Goal: Transaction & Acquisition: Book appointment/travel/reservation

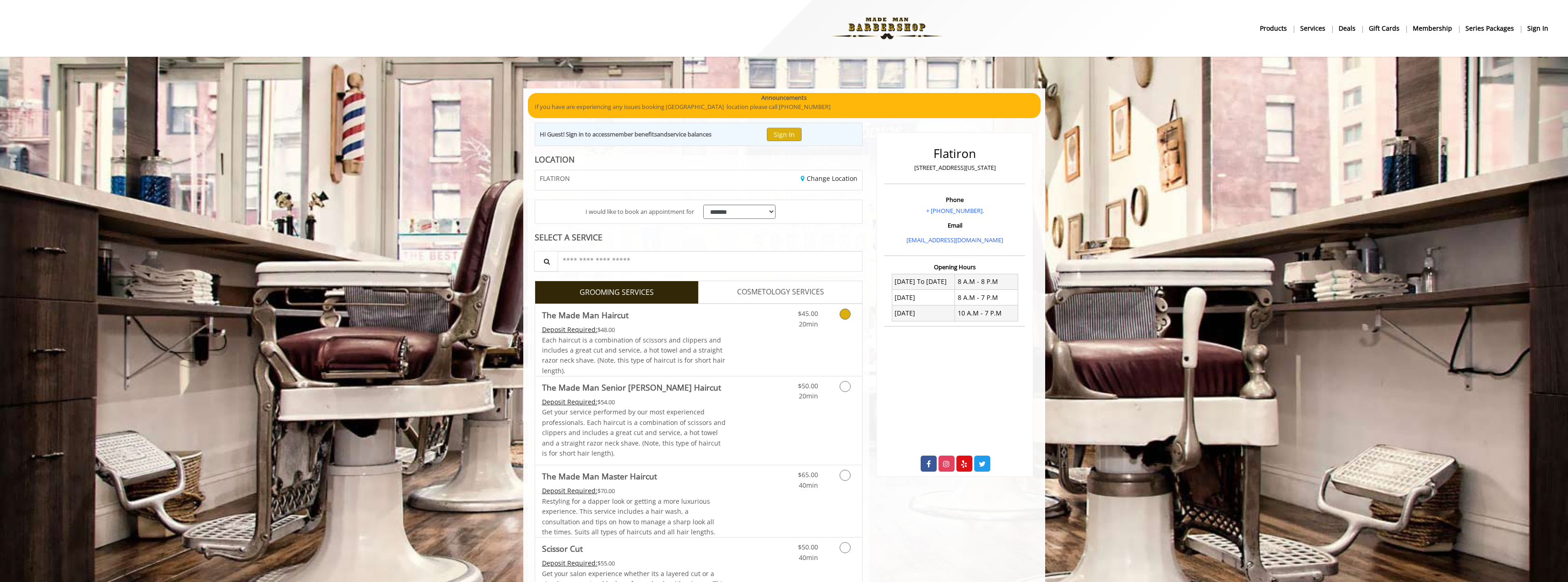
click at [844, 321] on link "Grooming services" at bounding box center [843, 316] width 23 height 25
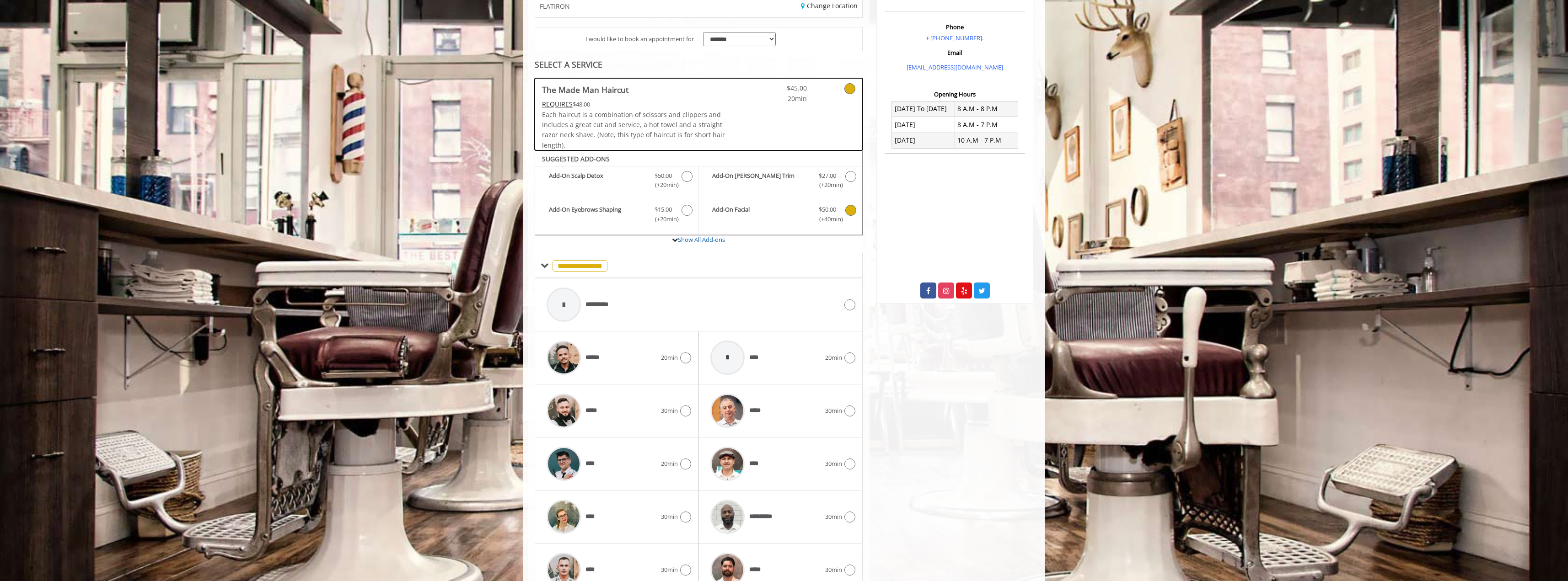
scroll to position [220, 0]
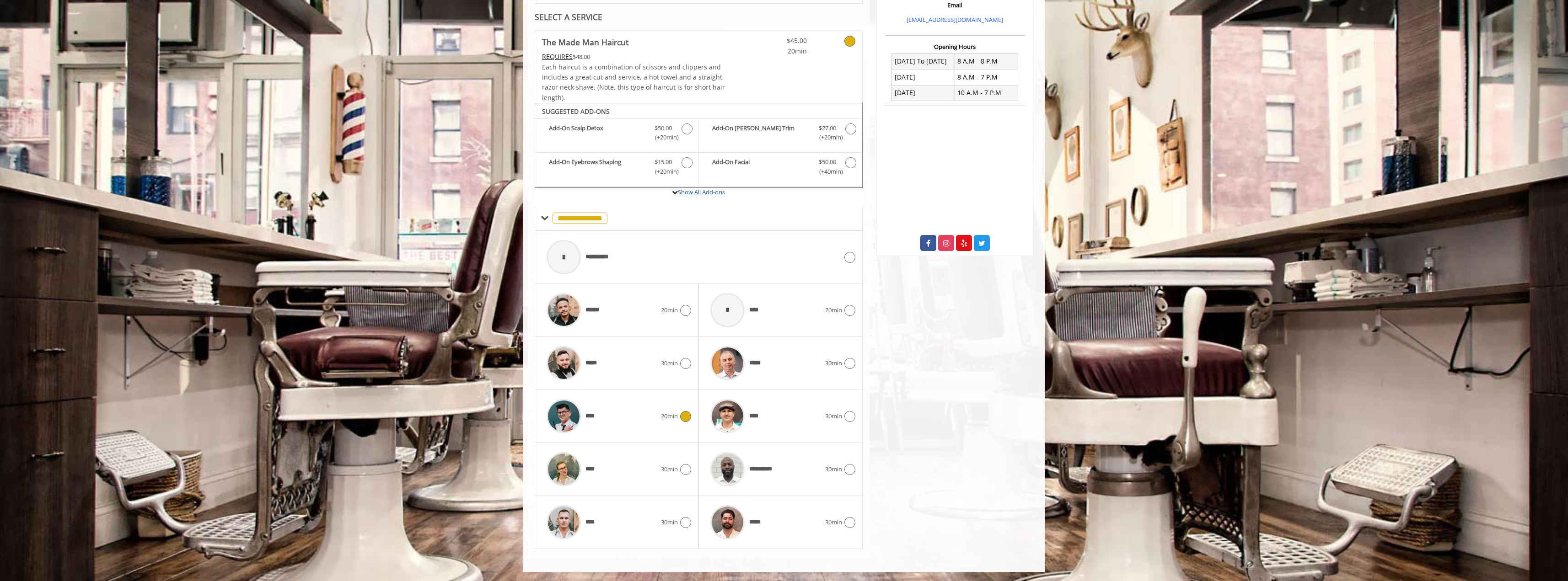
click at [687, 417] on icon at bounding box center [685, 417] width 11 height 11
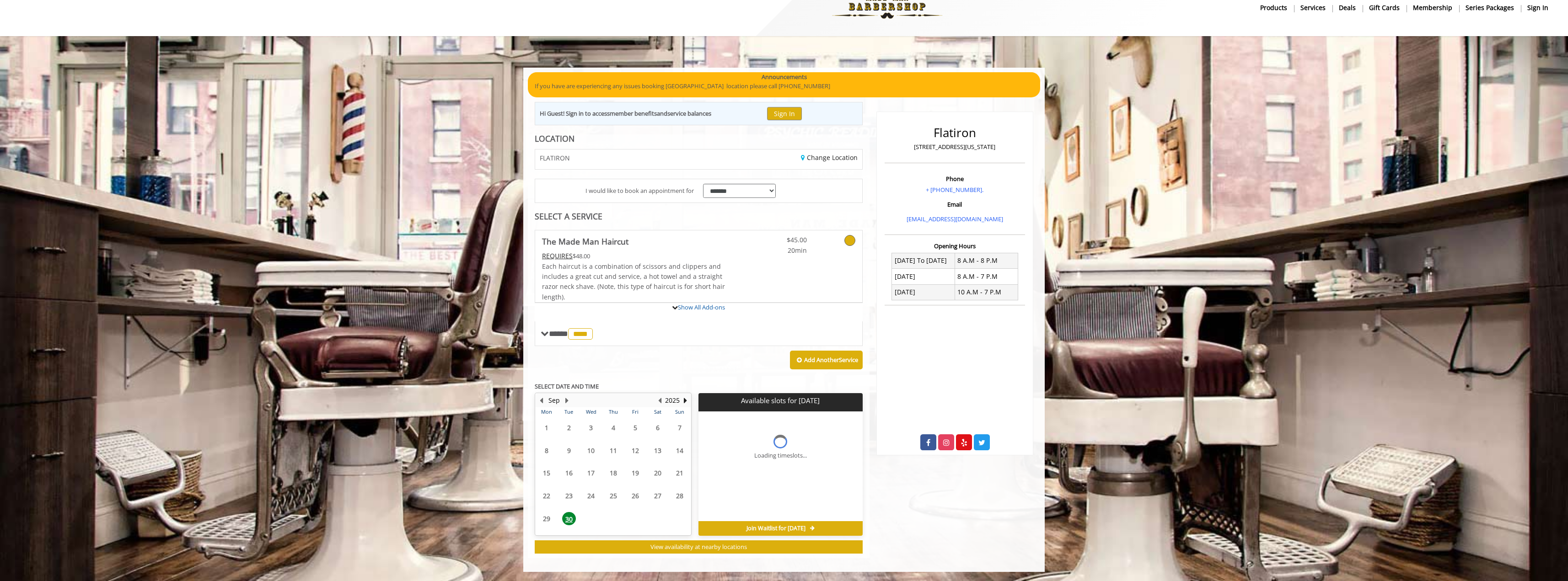
scroll to position [118, 0]
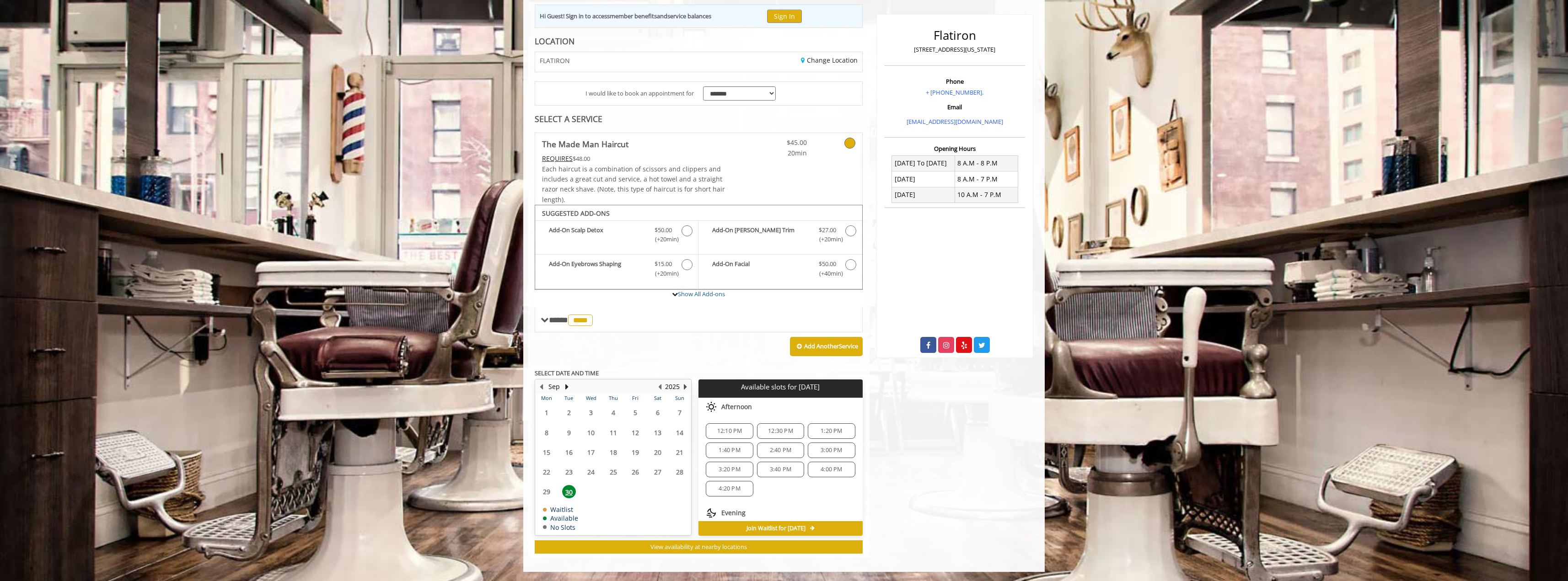
click at [685, 388] on button "Next Year" at bounding box center [685, 386] width 7 height 10
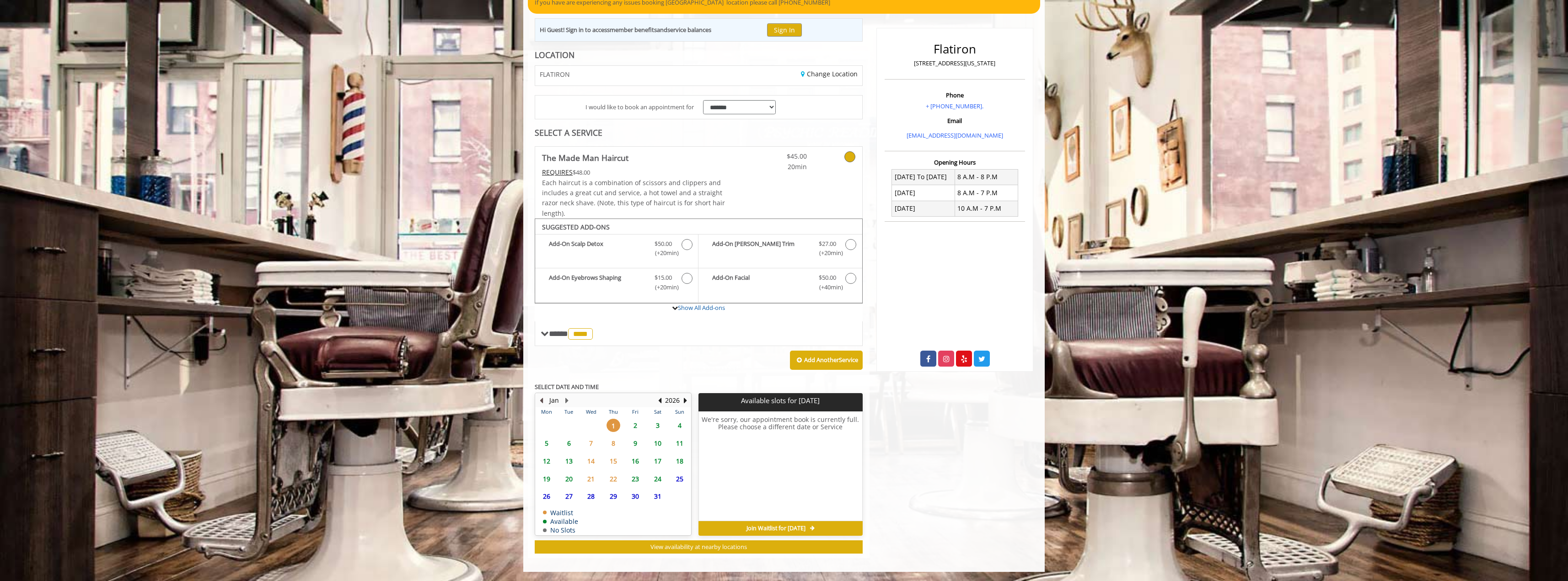
click at [540, 399] on button "Previous Month" at bounding box center [541, 400] width 7 height 10
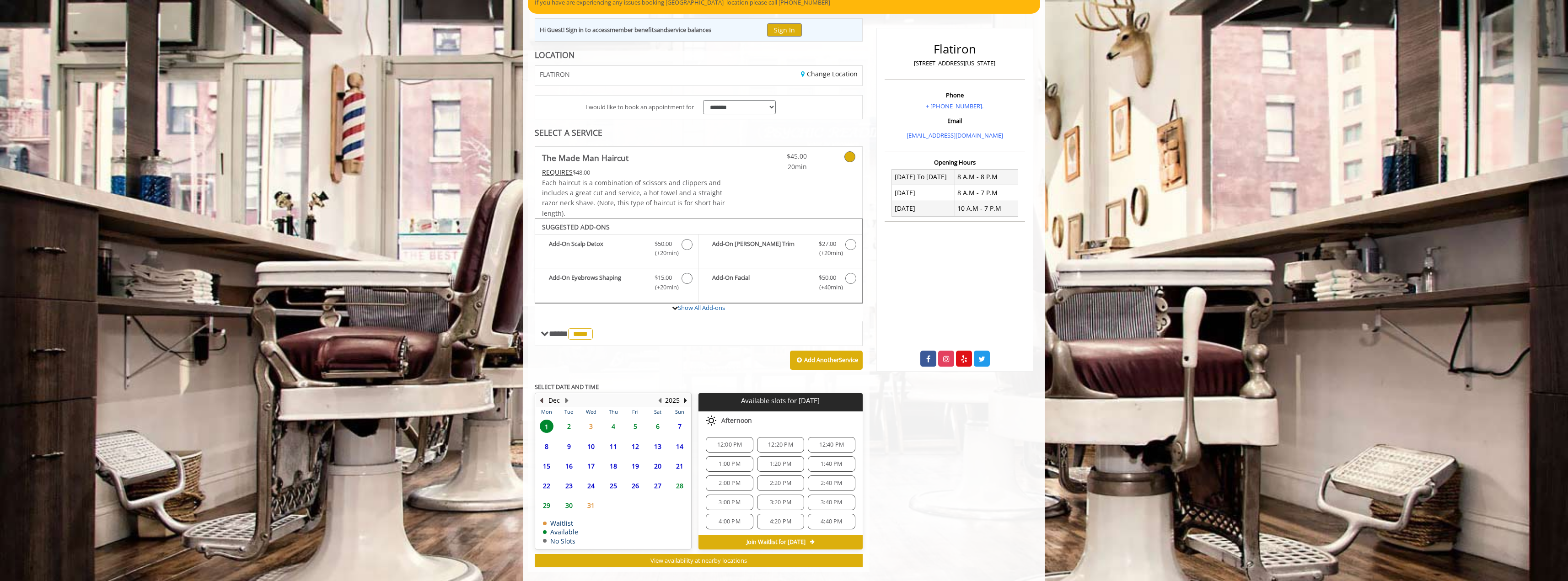
scroll to position [118, 0]
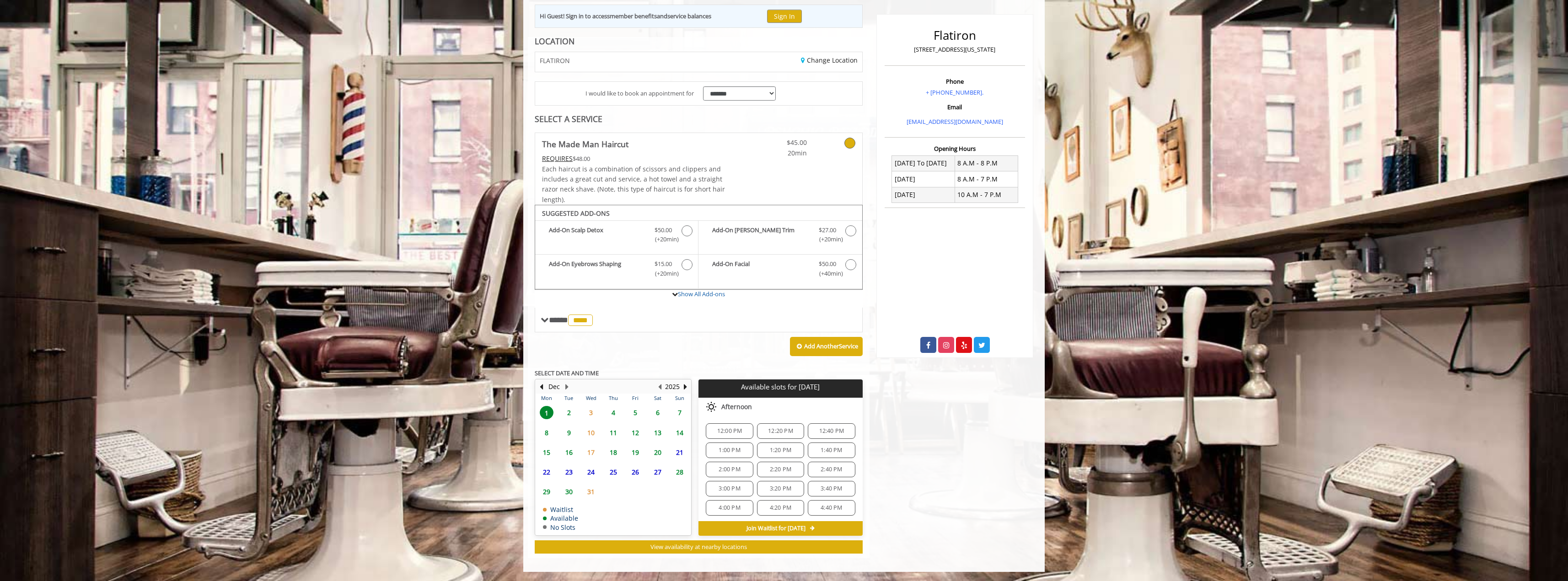
click at [592, 491] on span "31" at bounding box center [591, 492] width 14 height 13
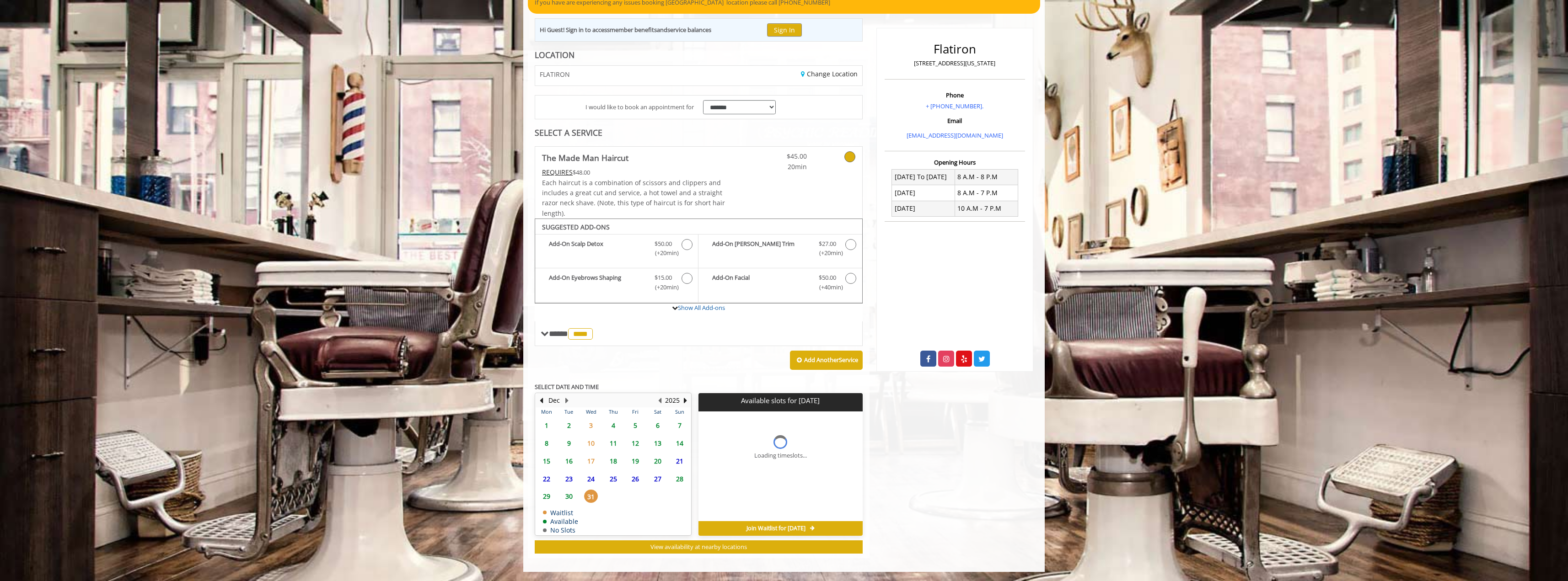
scroll to position [104, 0]
click at [564, 398] on button "Next Month" at bounding box center [567, 400] width 7 height 10
click at [543, 402] on button "Previous Month" at bounding box center [541, 400] width 7 height 10
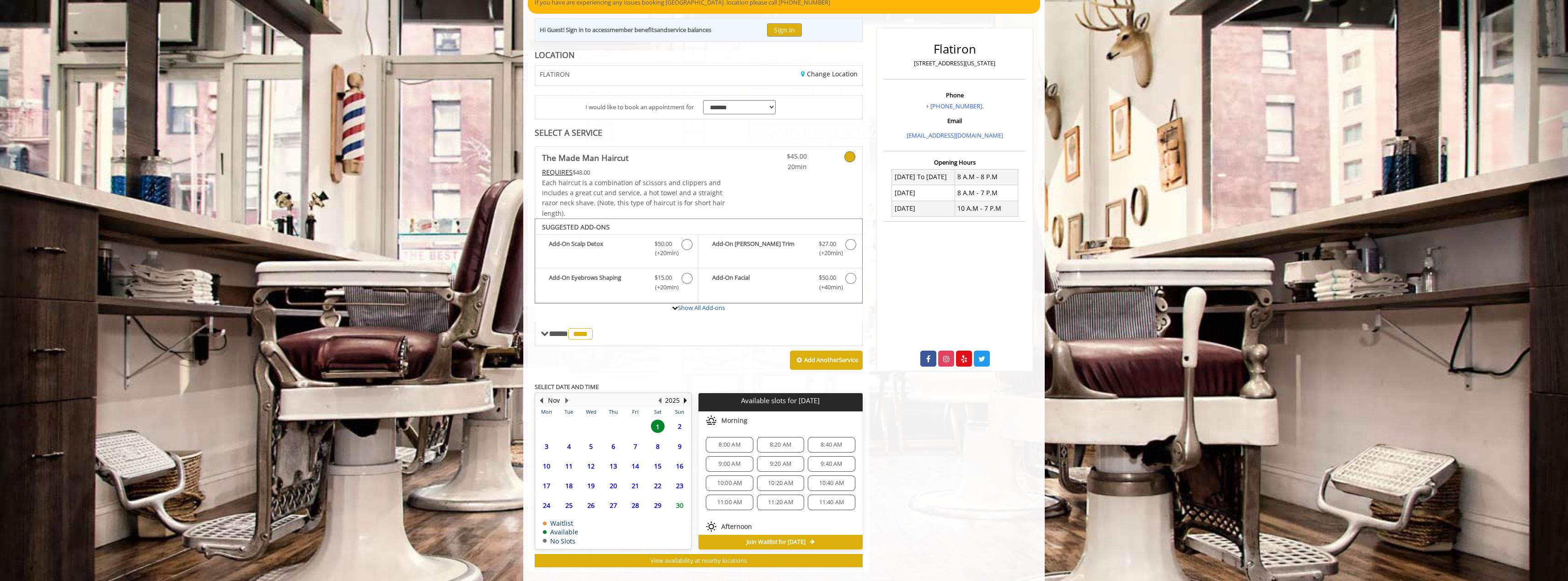
click at [543, 402] on button "Previous Month" at bounding box center [541, 400] width 7 height 10
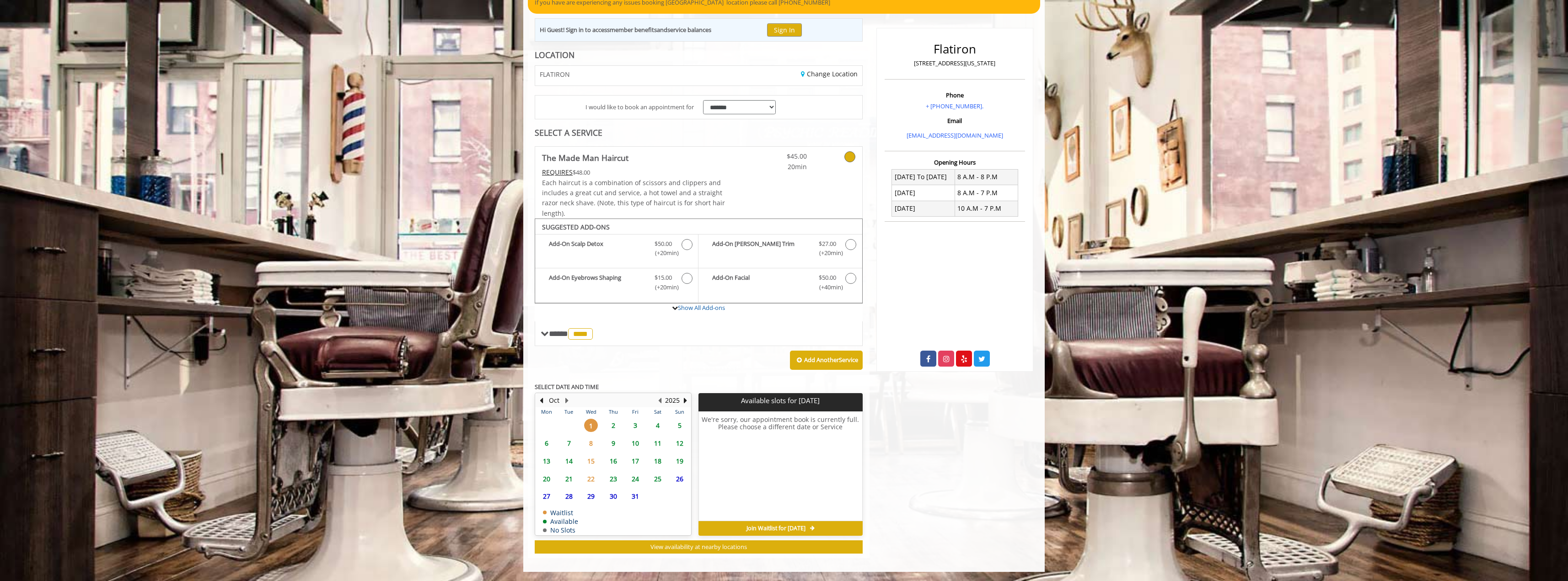
click at [614, 424] on span "2" at bounding box center [613, 425] width 14 height 13
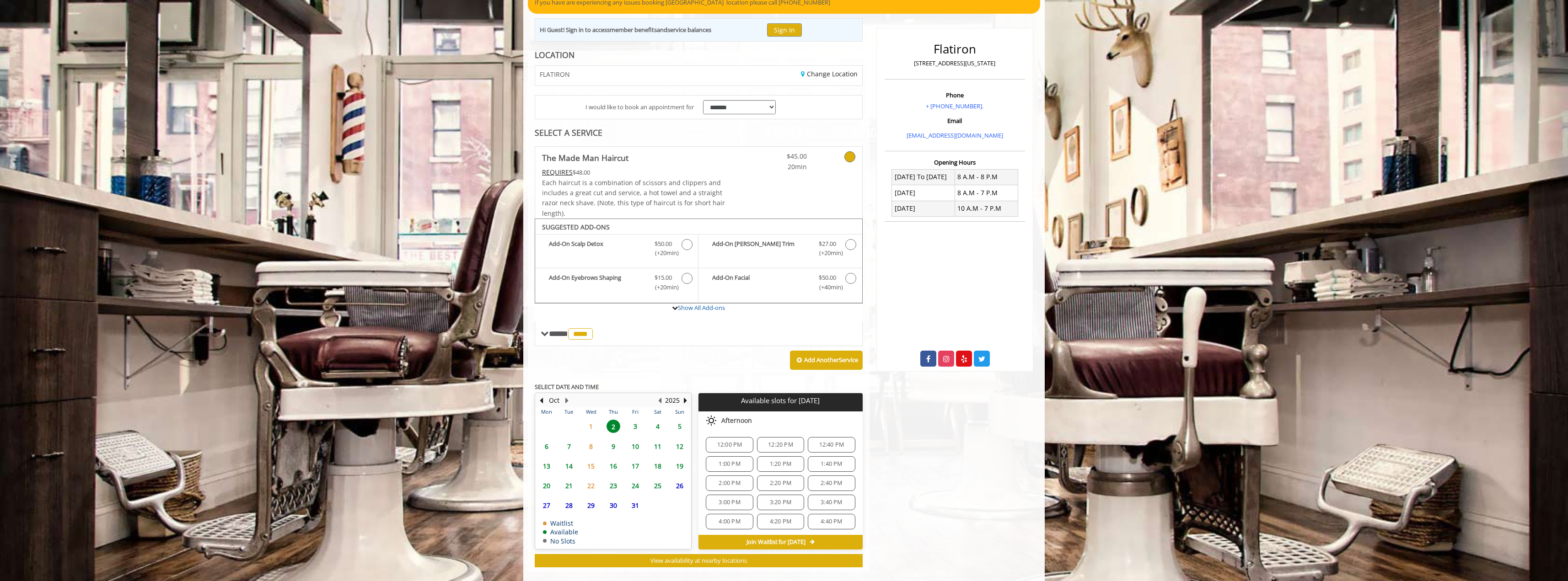
scroll to position [118, 0]
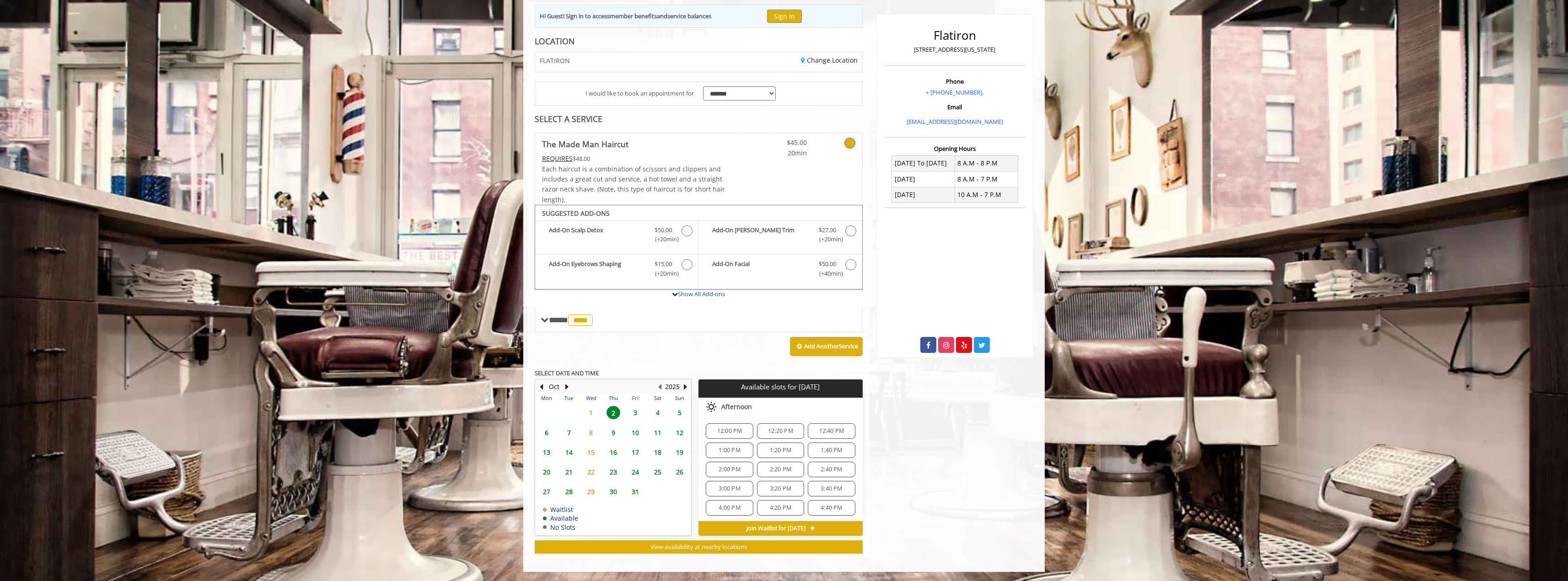
click at [774, 430] on span "12:20 PM" at bounding box center [780, 431] width 25 height 7
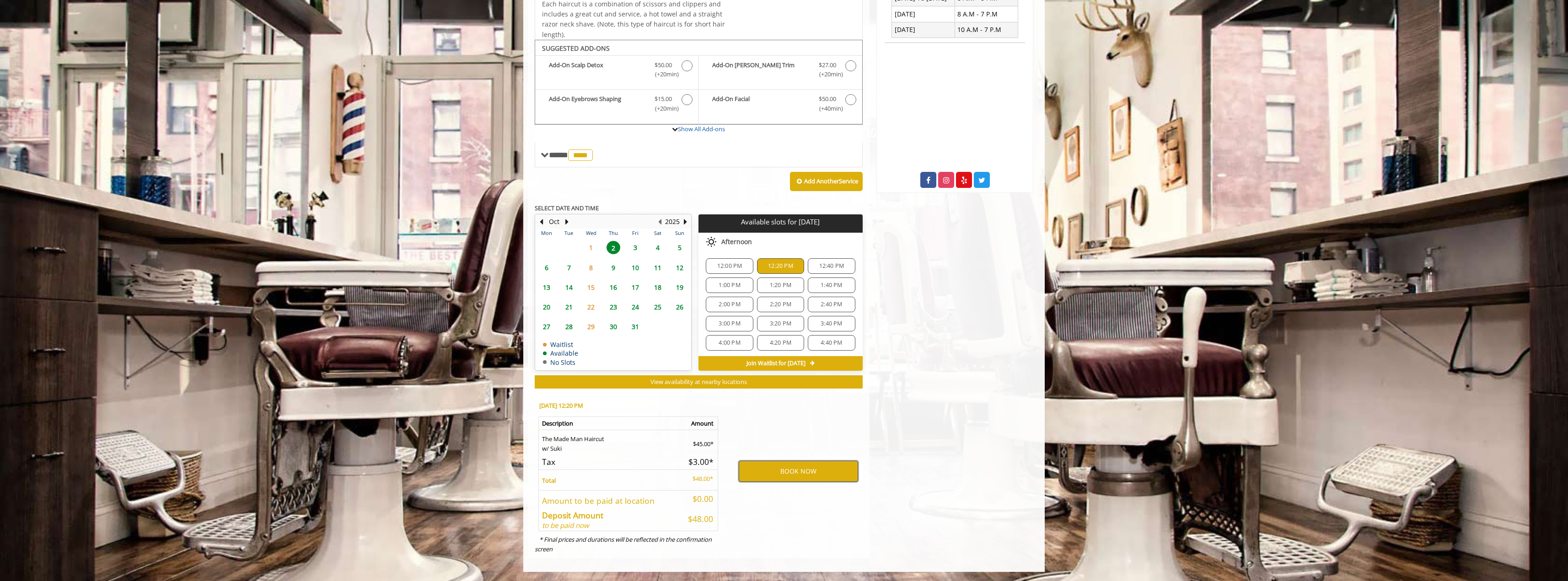
click at [779, 468] on button "BOOK NOW" at bounding box center [799, 471] width 119 height 21
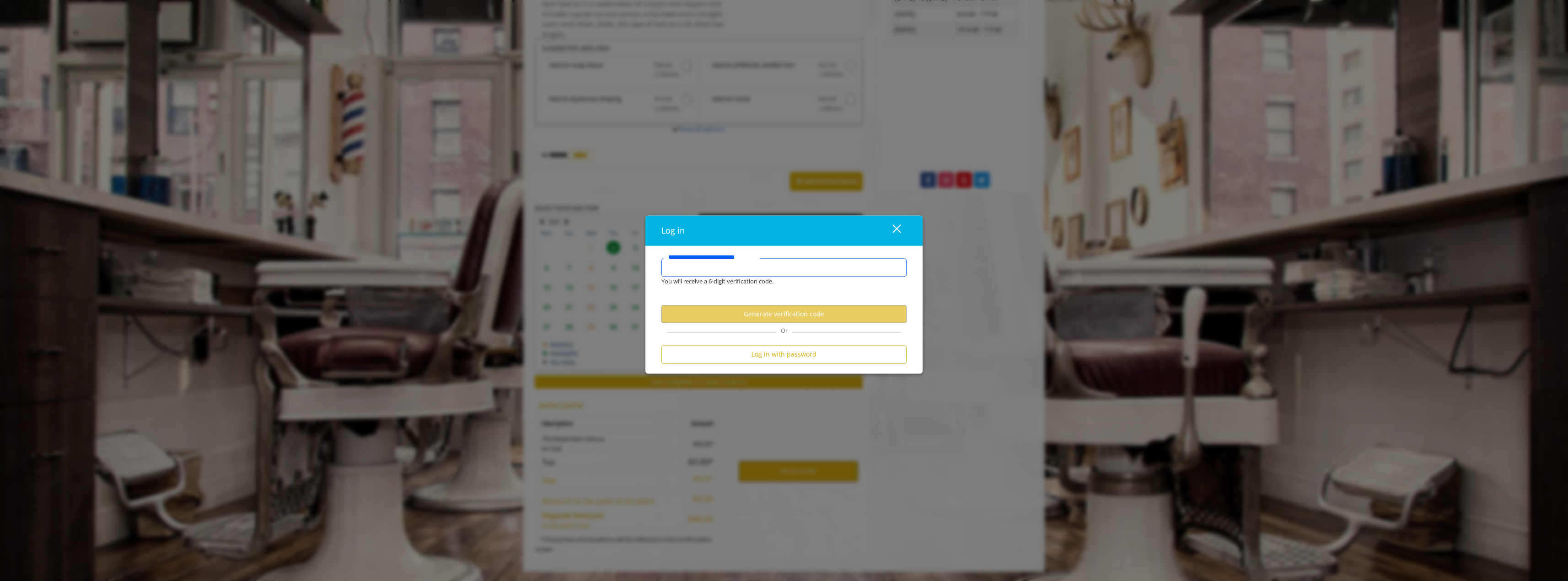
click at [723, 268] on input "**********" at bounding box center [784, 268] width 245 height 18
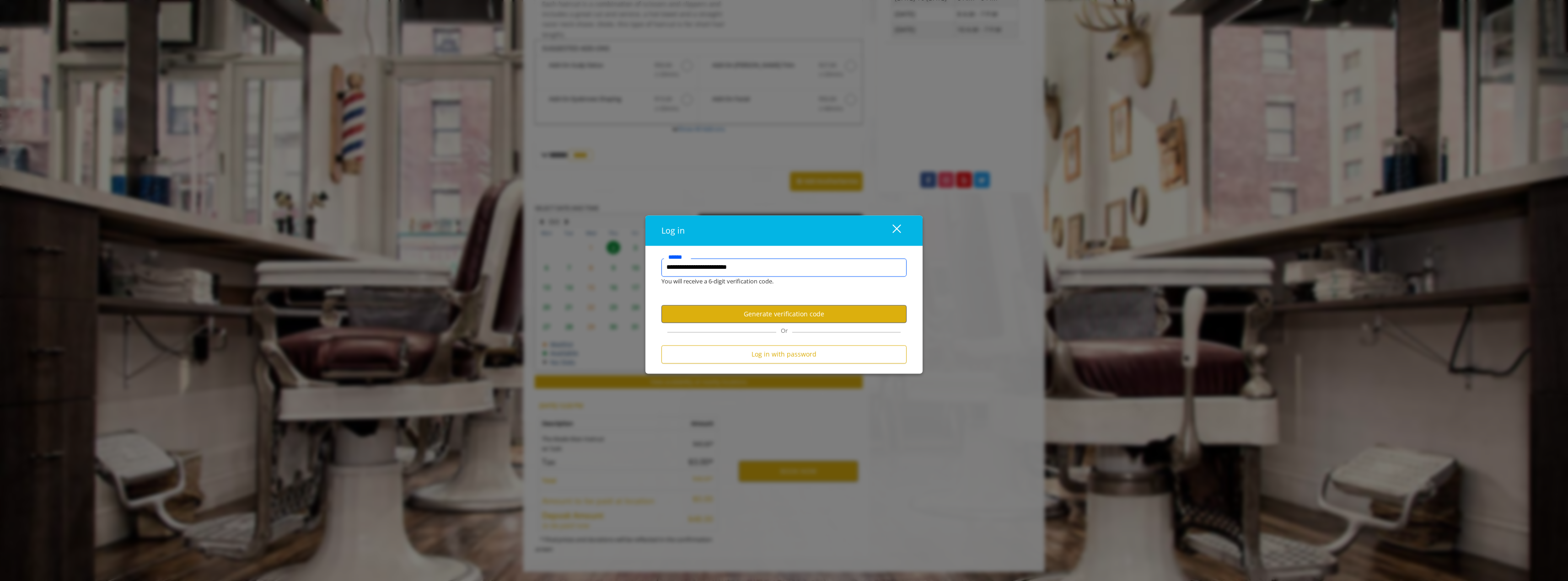
type input "**********"
click at [732, 317] on button "Generate verification code" at bounding box center [784, 314] width 245 height 18
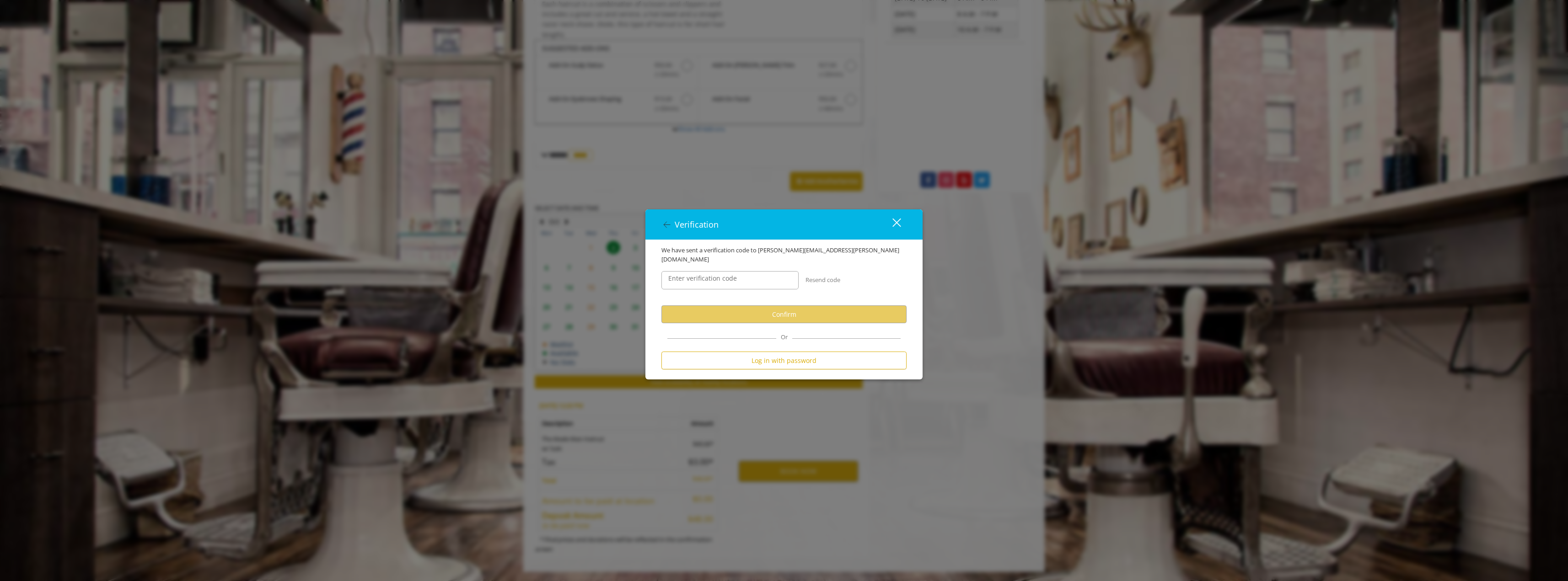
scroll to position [0, 0]
click at [709, 281] on input "Enter verification code" at bounding box center [730, 280] width 137 height 18
type input "******"
click at [734, 306] on button "Confirm" at bounding box center [784, 314] width 245 height 18
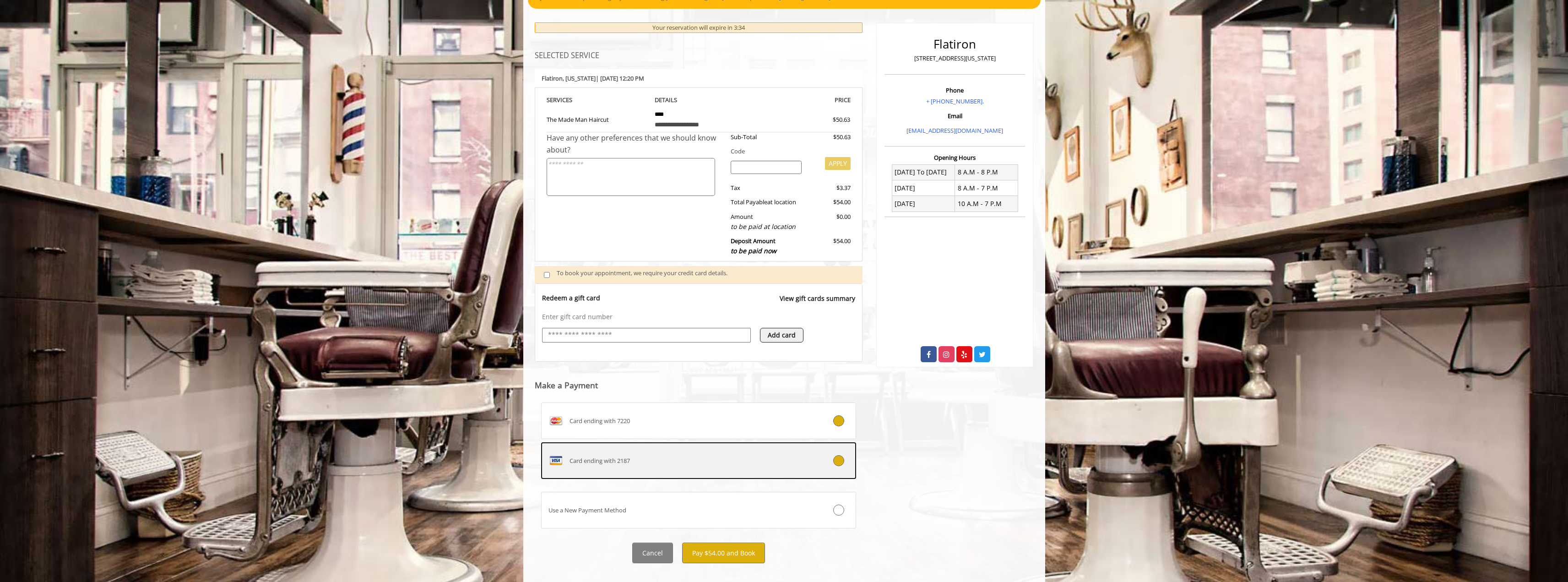
scroll to position [122, 0]
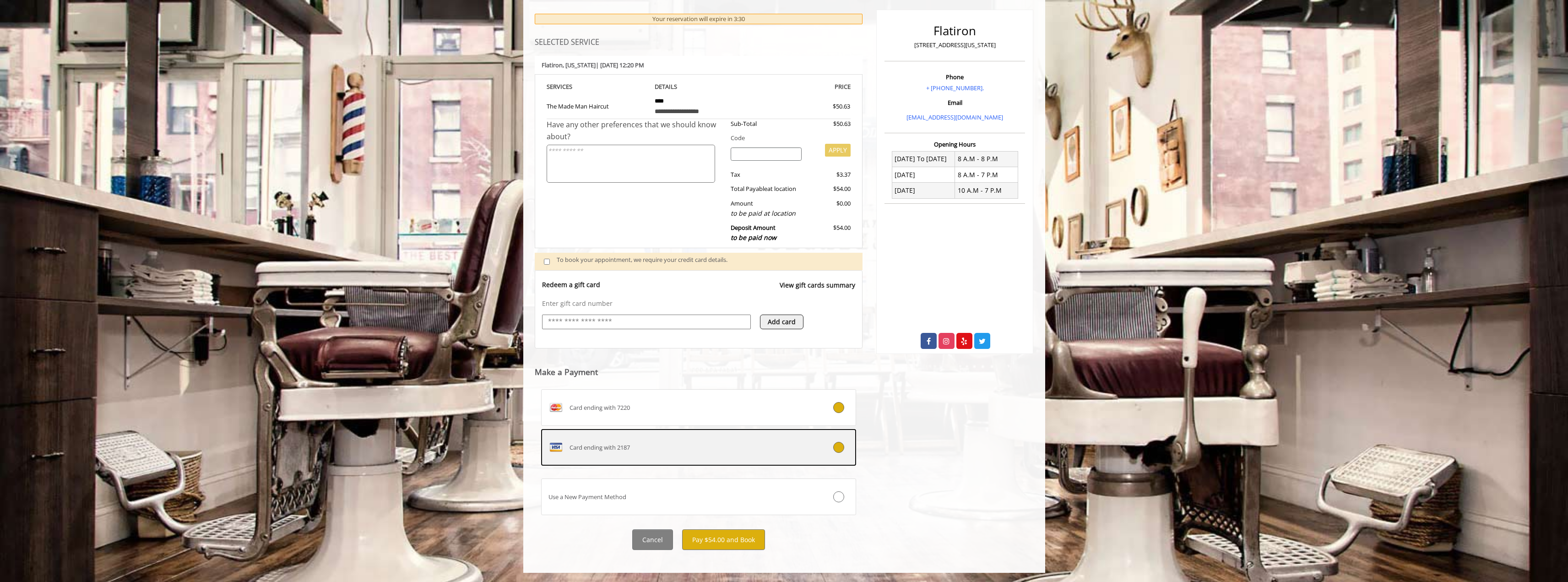
click at [839, 449] on icon at bounding box center [839, 447] width 11 height 11
click at [743, 544] on button "Pay $54.00 and Book" at bounding box center [724, 540] width 83 height 21
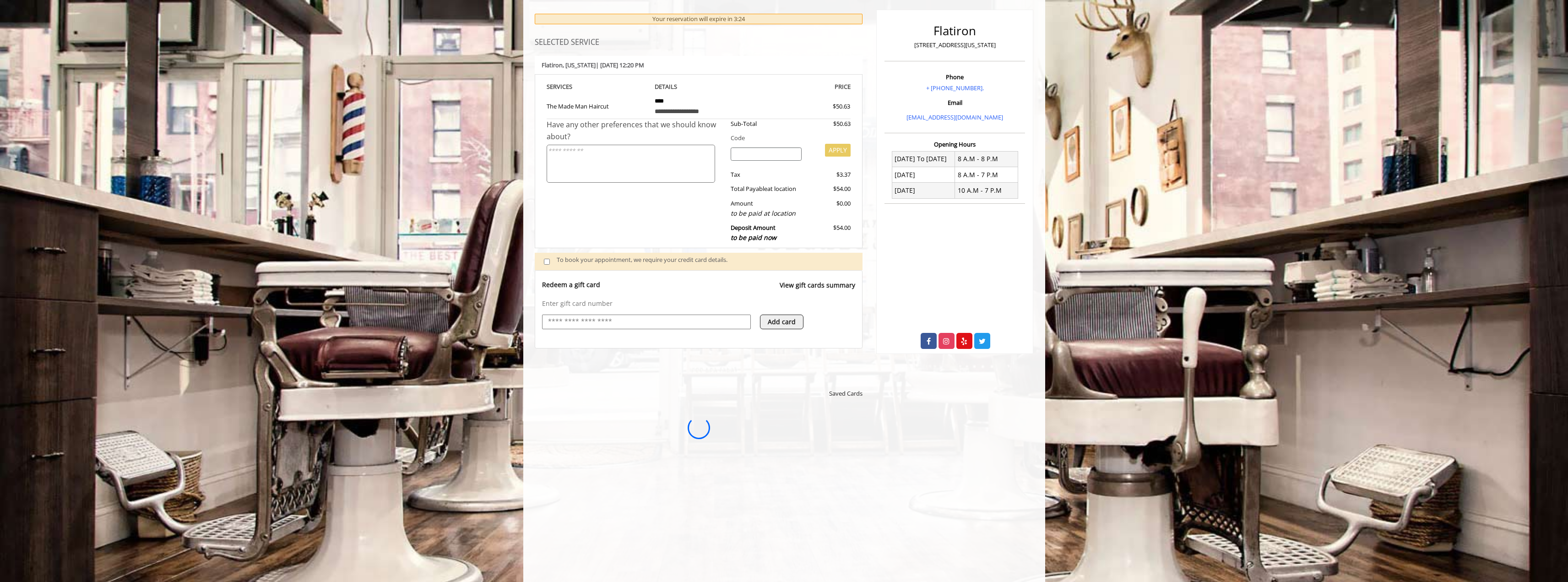
scroll to position [0, 0]
